Goal: Information Seeking & Learning: Learn about a topic

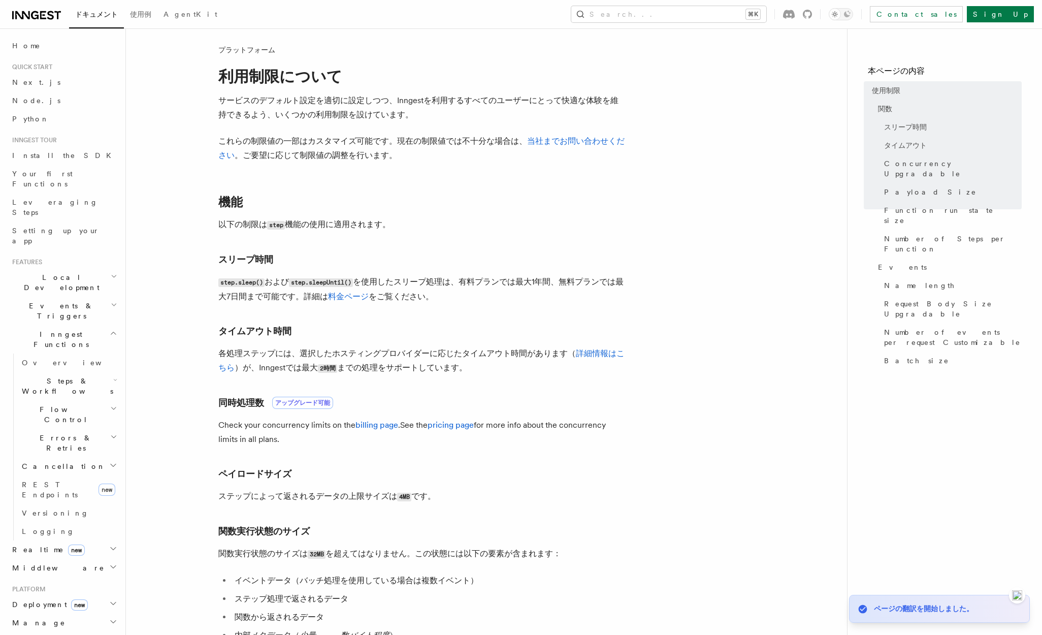
click at [82, 429] on h2 "Errors & Retries" at bounding box center [69, 443] width 102 height 28
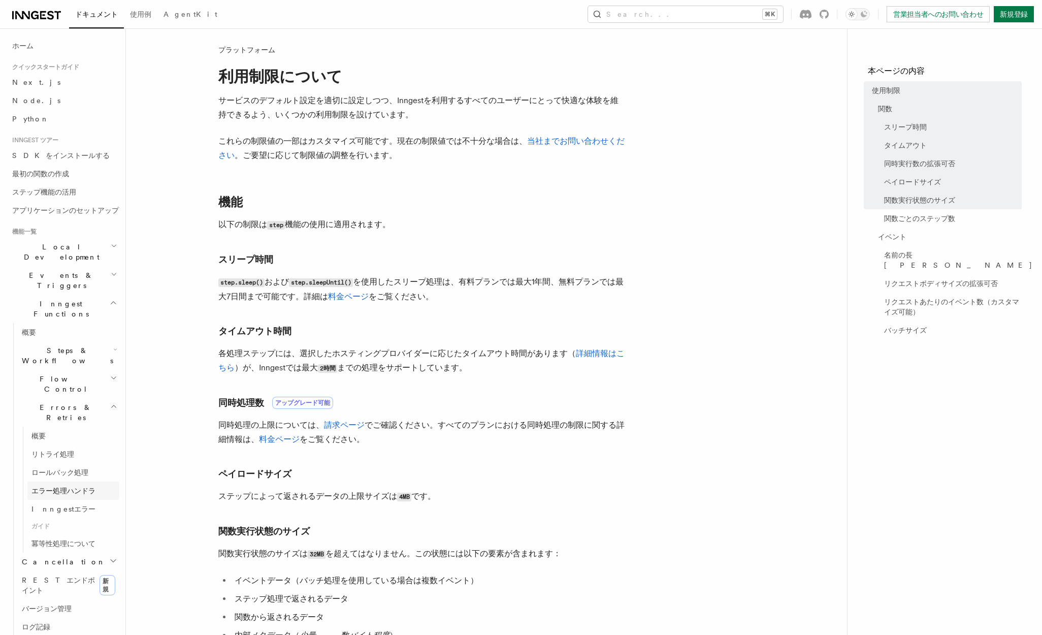
click at [73, 486] on span "エラー処理ハンドラ" at bounding box center [63, 490] width 64 height 8
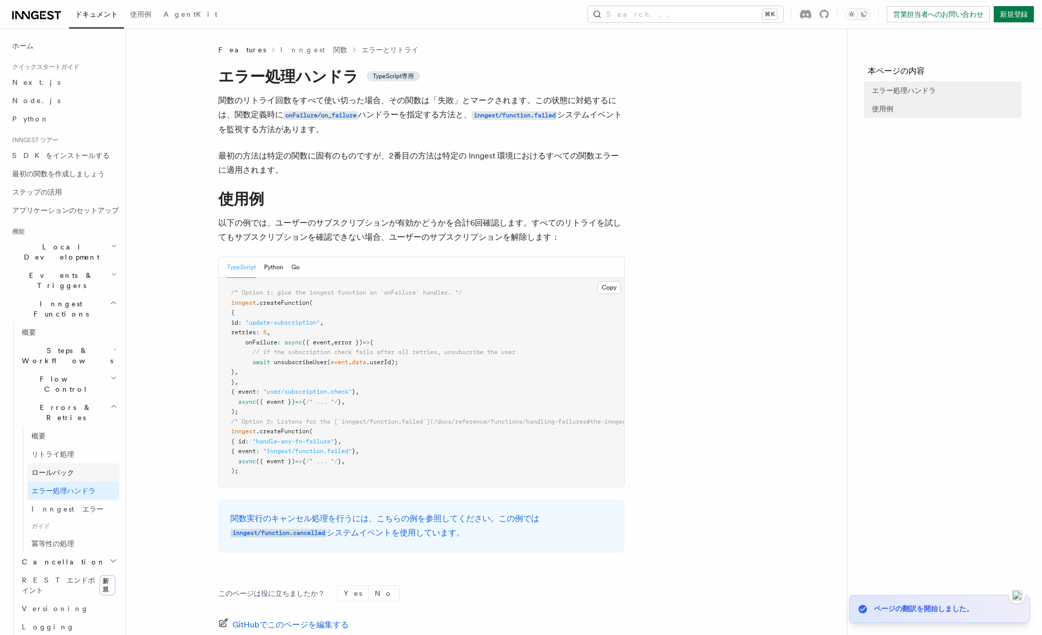
click at [73, 463] on link "ロールバック" at bounding box center [73, 472] width 92 height 18
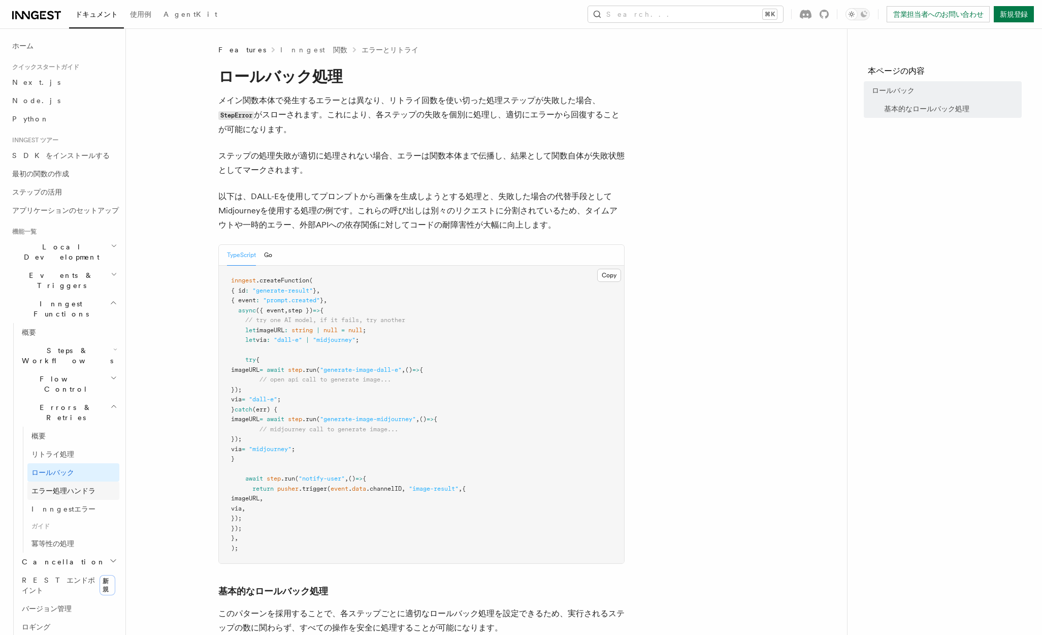
click at [96, 481] on link "エラー処理ハンドラ" at bounding box center [73, 490] width 92 height 18
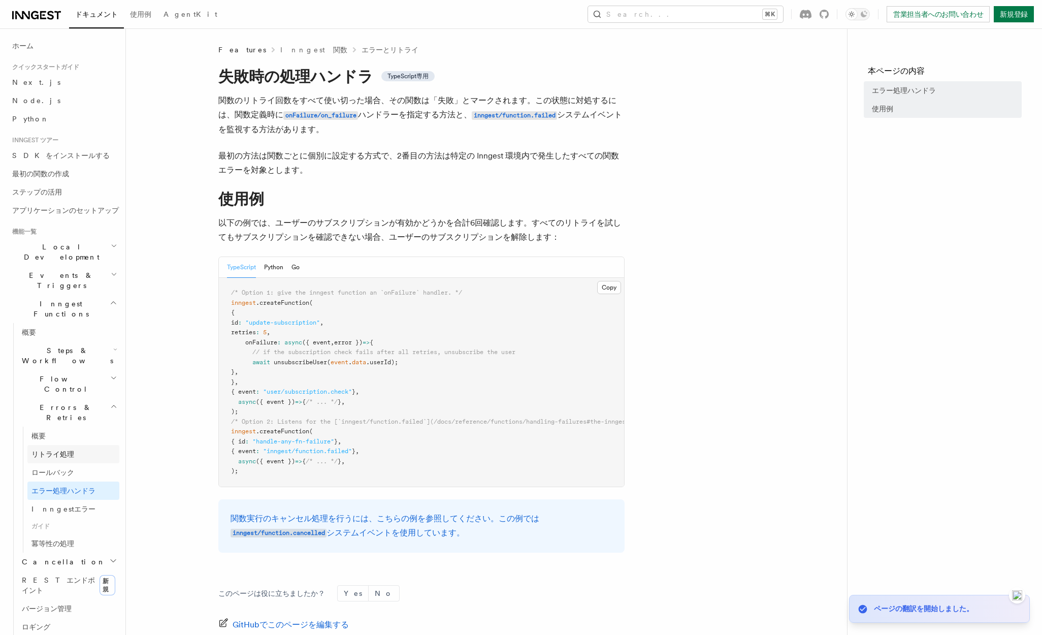
click at [78, 445] on link "リトライ処理" at bounding box center [73, 454] width 92 height 18
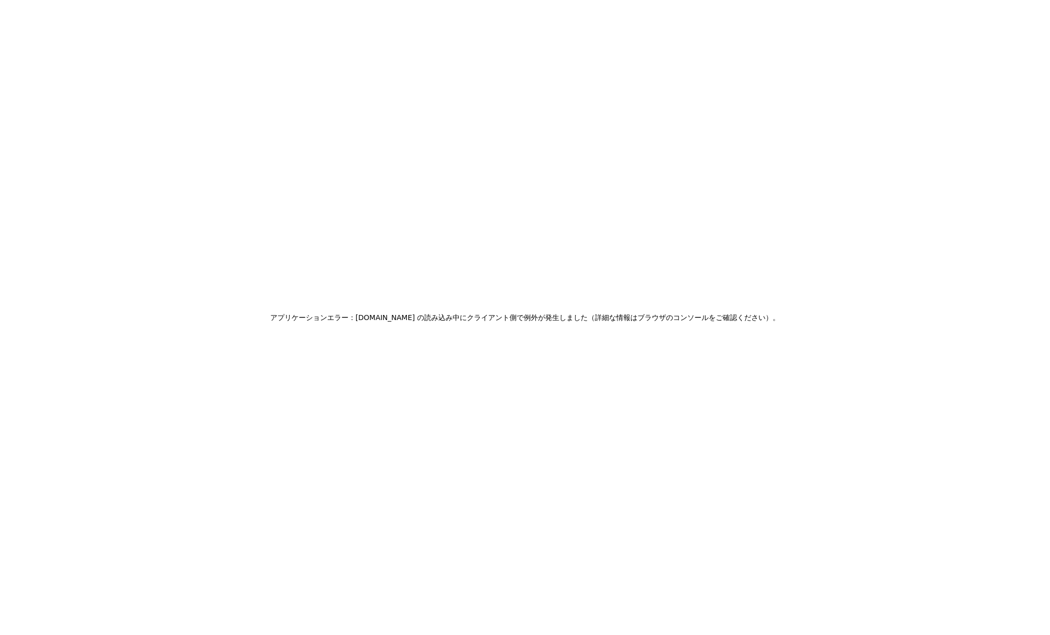
click at [694, 317] on h2 "アプリケーションエラー：www.inngest.com の読み込み中にクライアント側で例外が発生しました（詳細な情報はブラウザのコンソールをご確認ください）。" at bounding box center [524, 317] width 509 height 14
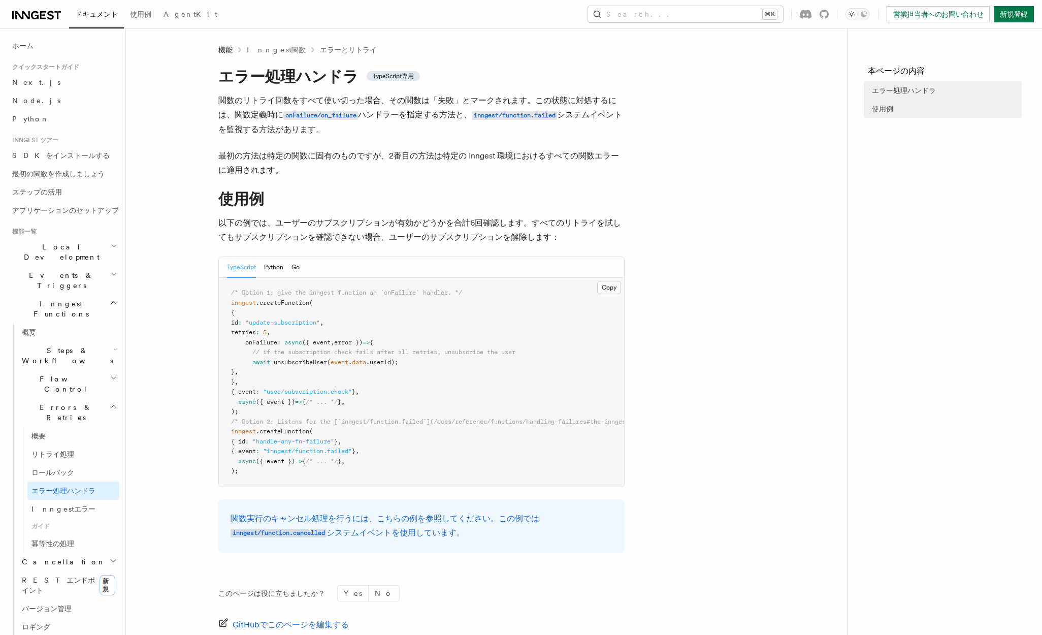
scroll to position [127, 0]
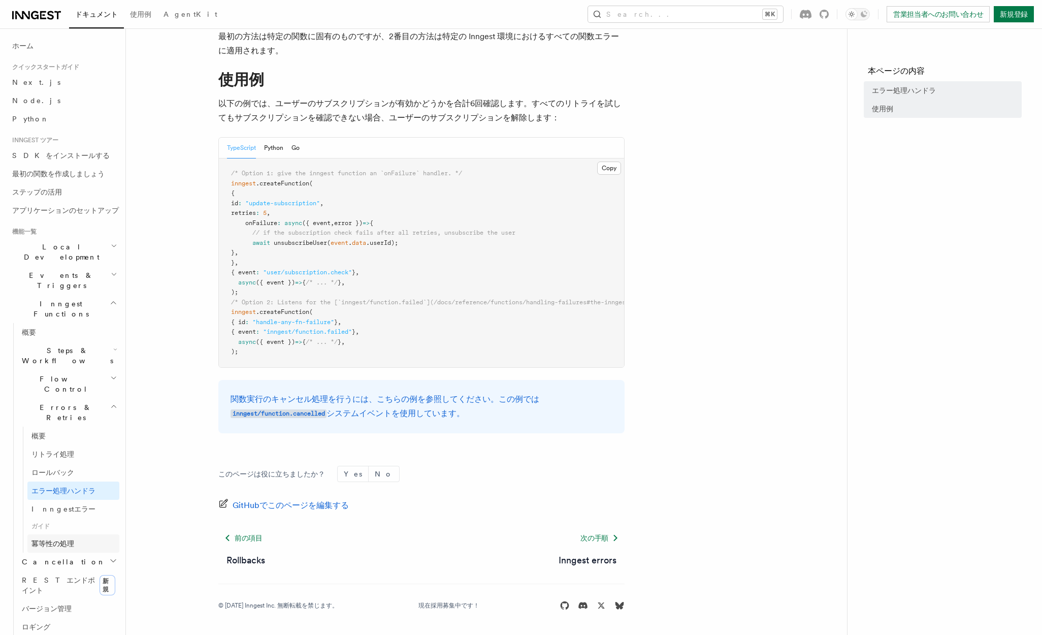
click at [74, 539] on span "冪等性の処理" at bounding box center [52, 543] width 43 height 8
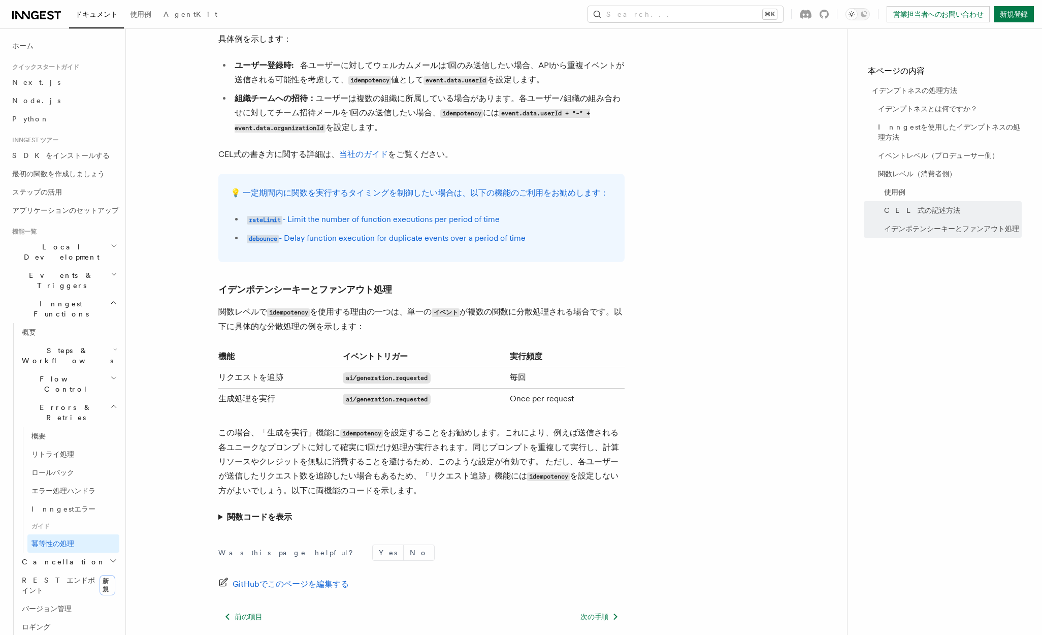
scroll to position [1833, 0]
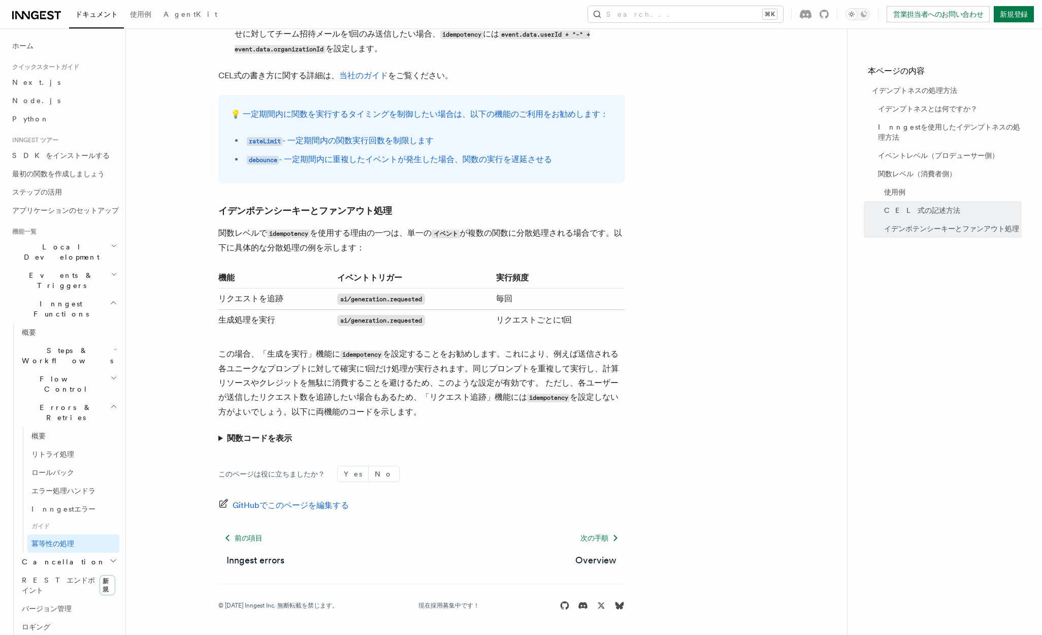
click at [82, 273] on h2 "Events & Triggers" at bounding box center [63, 280] width 111 height 28
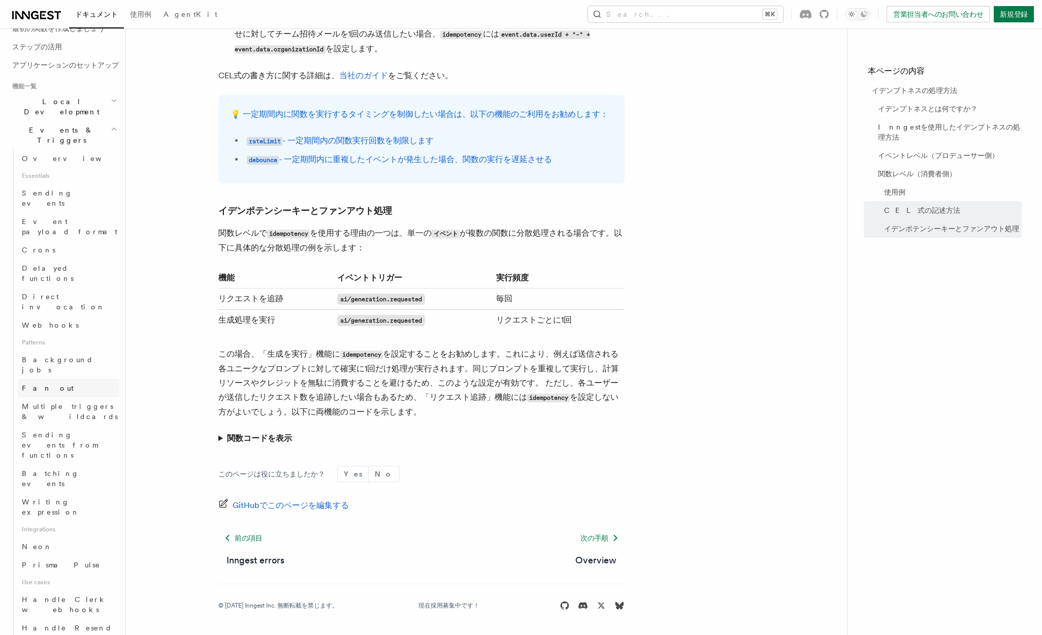
scroll to position [163, 0]
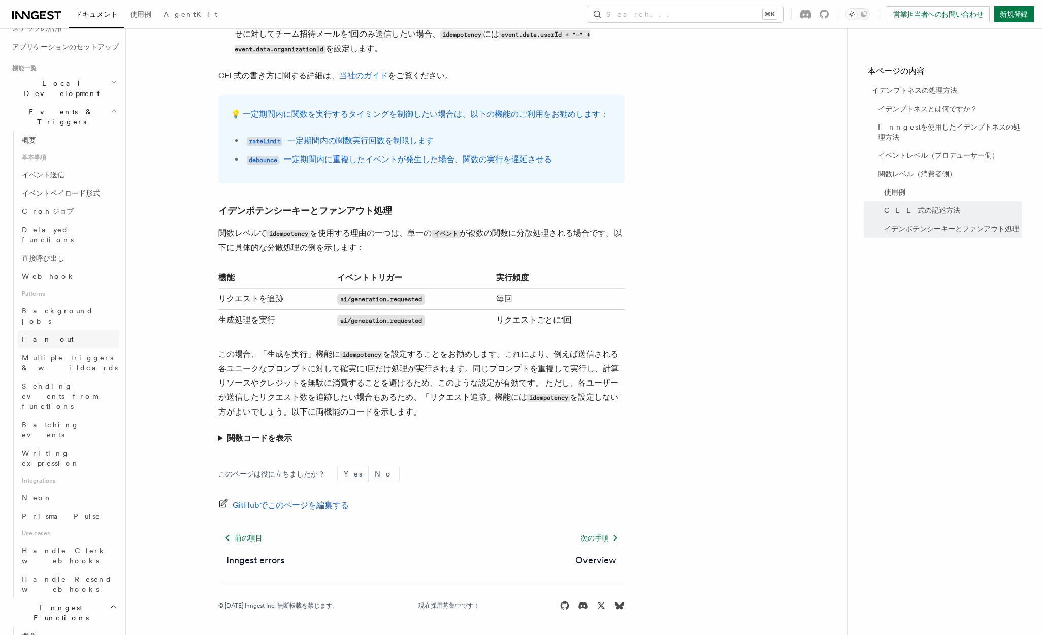
click at [73, 330] on link "Fan out" at bounding box center [69, 339] width 102 height 18
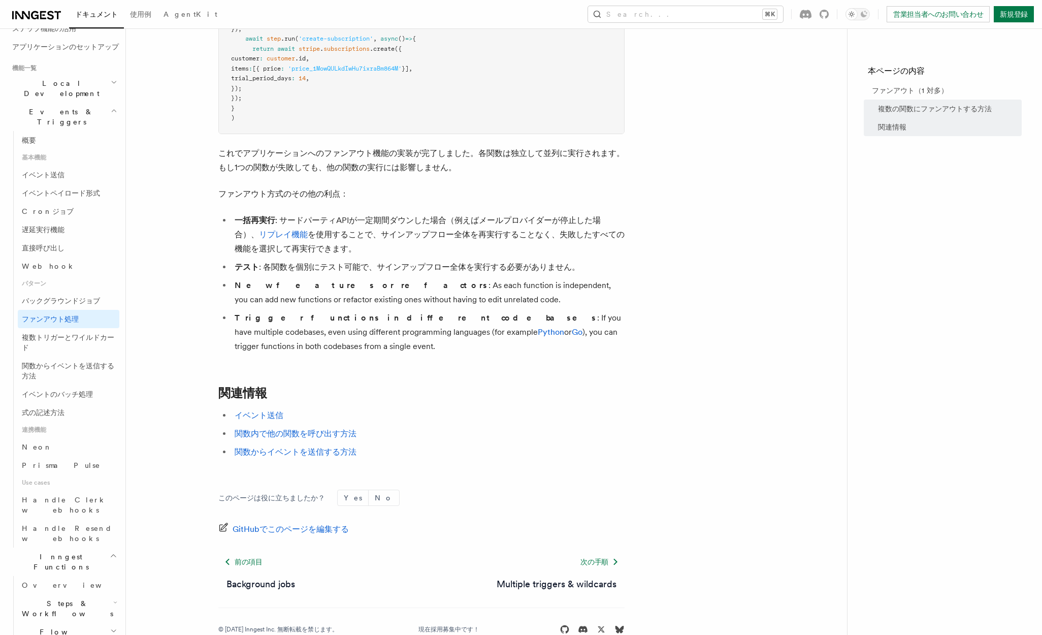
scroll to position [1219, 0]
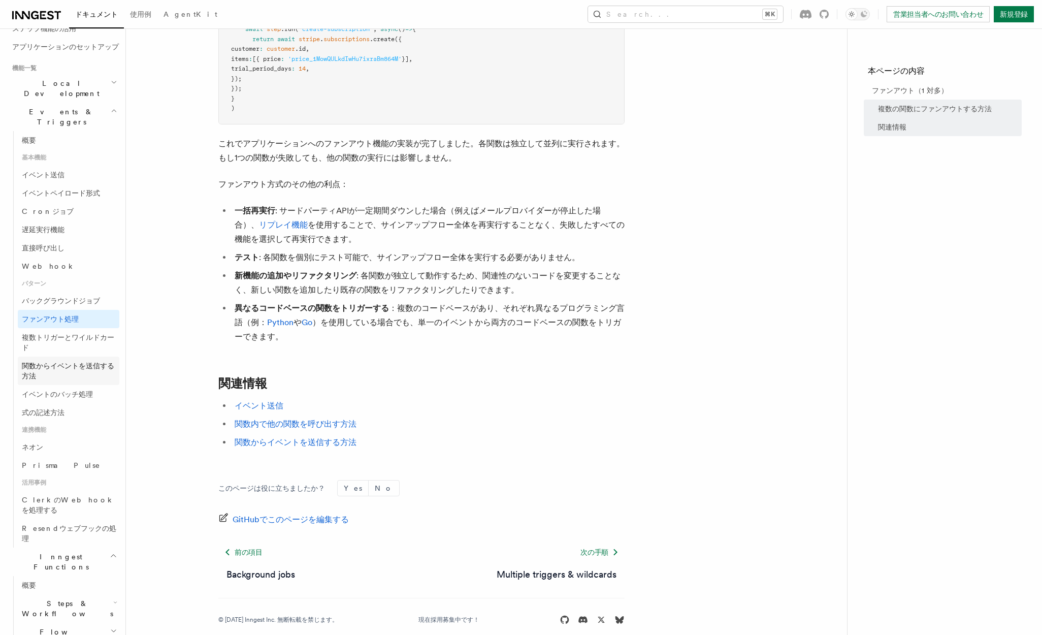
click at [94, 365] on span "関数からイベントを送信する方法" at bounding box center [70, 371] width 97 height 20
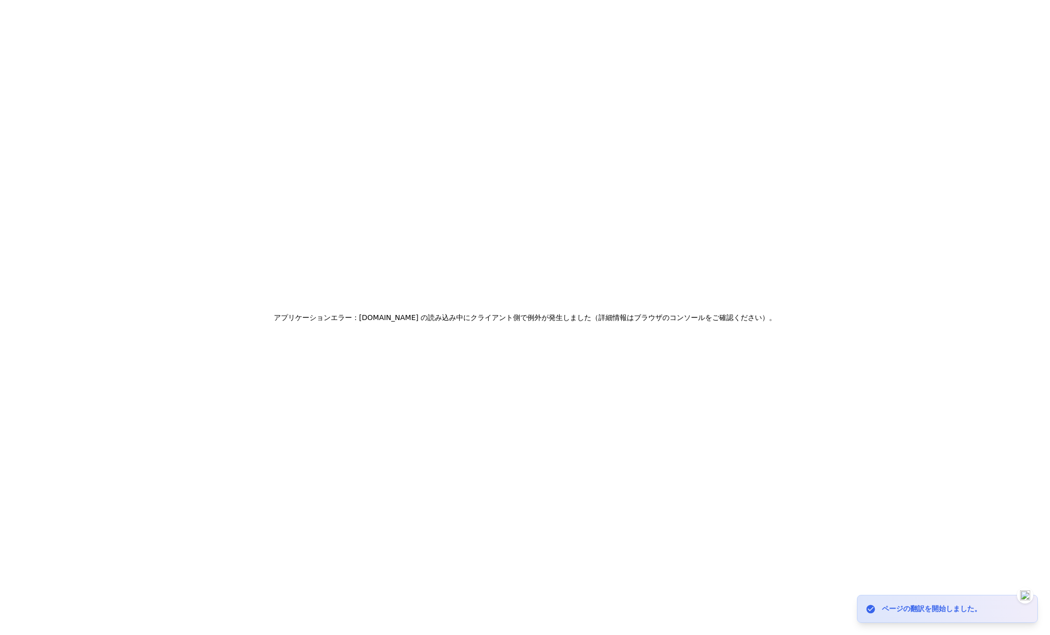
click at [927, 603] on div "ページの翻訳を開始しました。" at bounding box center [954, 608] width 147 height 11
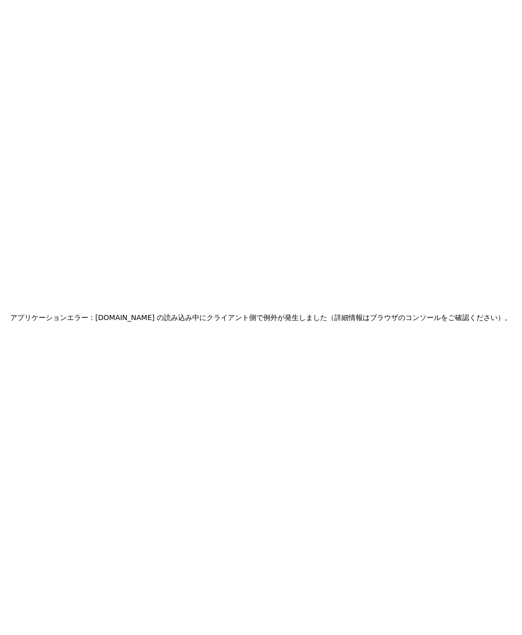
click at [242, 218] on div "アプリケーションエラー：[DOMAIN_NAME] の読み込み中にクライアント側で例外が発生しました（詳細情報はブラウザのコンソールをご確認ください）。" at bounding box center [261, 317] width 522 height 635
click at [410, 422] on div "アプリケーションエラー：[DOMAIN_NAME] の読み込み中にクライアント側で例外が発生しました（詳細情報はブラウザのコンソールをご確認ください）。" at bounding box center [261, 317] width 522 height 635
